Goal: Navigation & Orientation: Find specific page/section

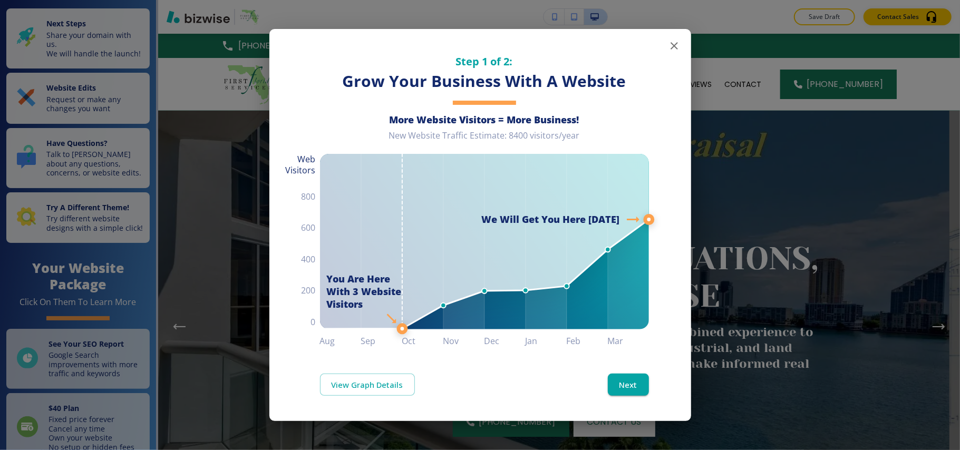
click at [678, 42] on icon "button" at bounding box center [674, 46] width 13 height 13
